Goal: Find specific page/section: Find specific page/section

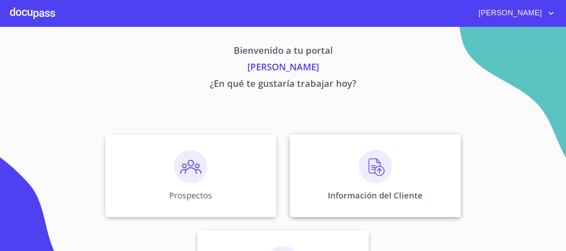
click at [380, 178] on img at bounding box center [375, 166] width 33 height 33
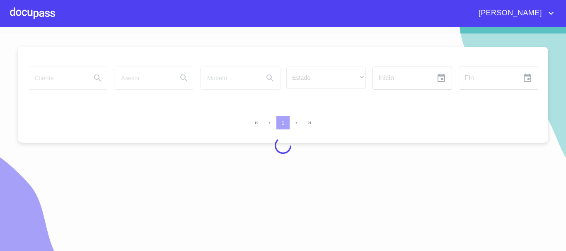
click at [77, 80] on div at bounding box center [283, 146] width 566 height 224
click at [62, 81] on div at bounding box center [283, 146] width 566 height 224
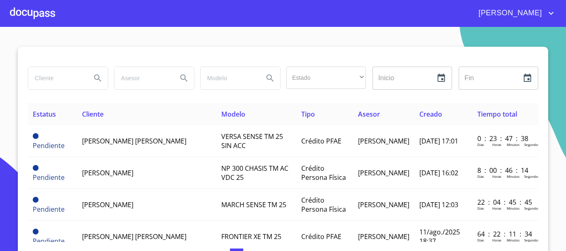
click at [61, 82] on input "search" at bounding box center [56, 78] width 56 height 22
type input "ana karen"
click at [94, 79] on icon "Search" at bounding box center [97, 78] width 7 height 7
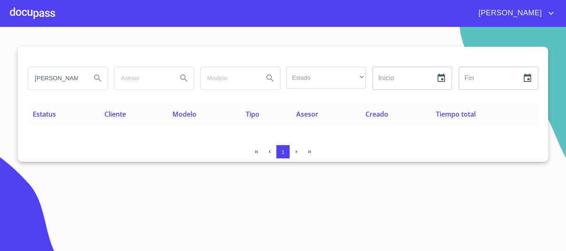
click at [68, 84] on input "ana karen" at bounding box center [56, 78] width 56 height 22
click at [22, 11] on div at bounding box center [32, 13] width 45 height 26
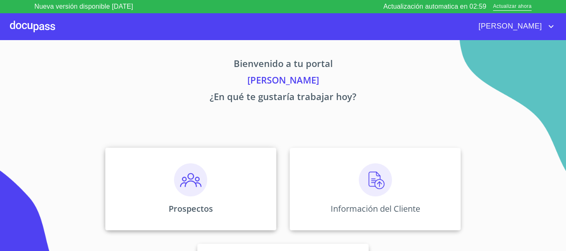
click at [197, 185] on img at bounding box center [190, 180] width 33 height 33
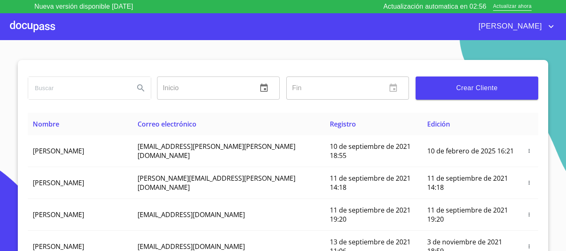
click at [73, 91] on input "search" at bounding box center [77, 88] width 99 height 22
type input "ana karen arce"
click at [136, 89] on icon "Search" at bounding box center [141, 88] width 10 height 10
